Goal: Task Accomplishment & Management: Manage account settings

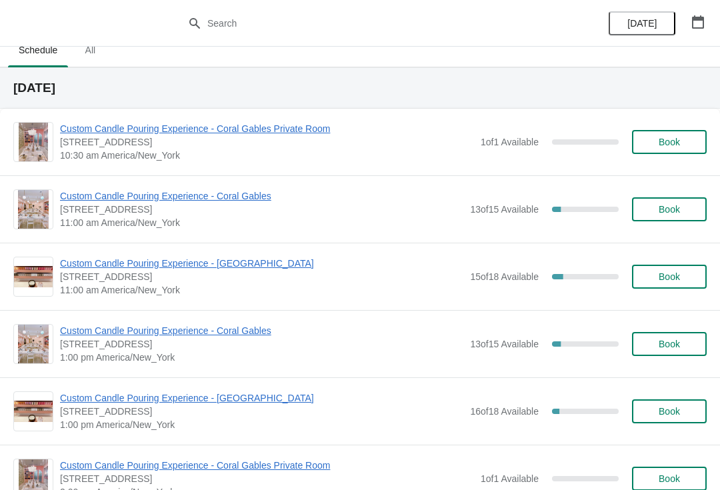
scroll to position [23, 0]
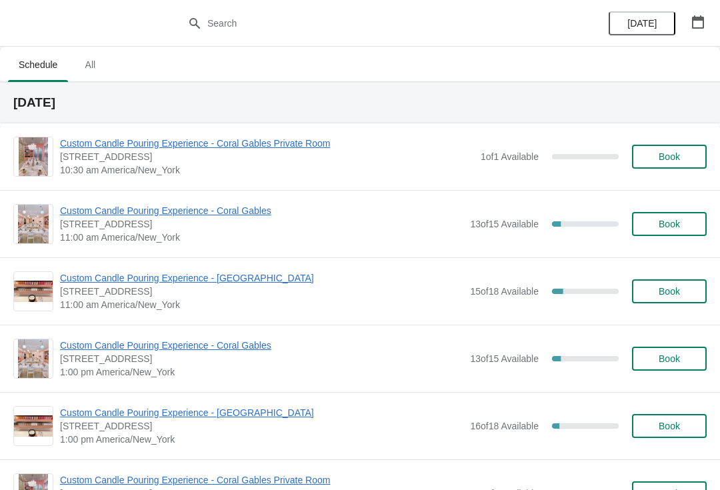
click at [269, 205] on span "Custom Candle Pouring Experience - Coral Gables" at bounding box center [261, 210] width 403 height 13
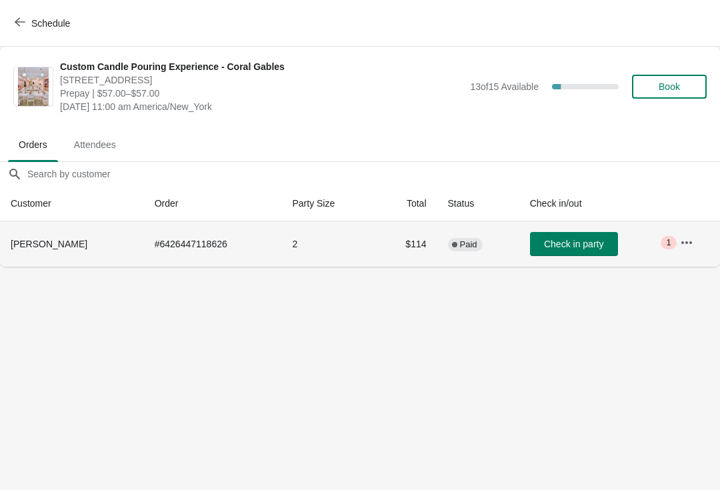
click at [567, 243] on span "Check in party" at bounding box center [573, 244] width 59 height 11
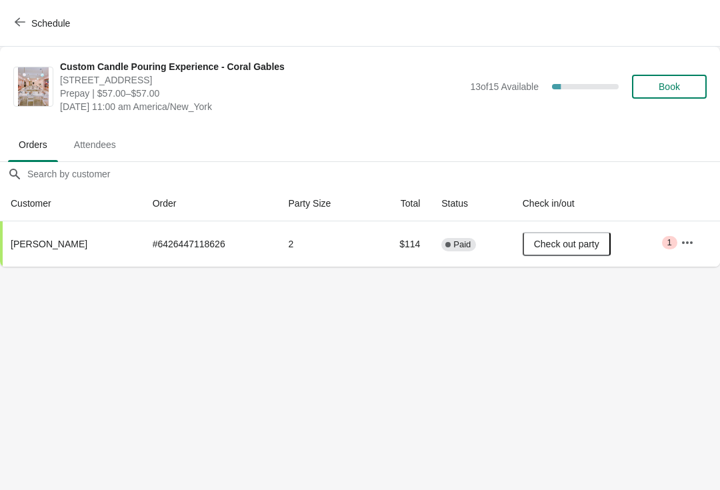
click at [27, 26] on span "Schedule" at bounding box center [43, 23] width 53 height 13
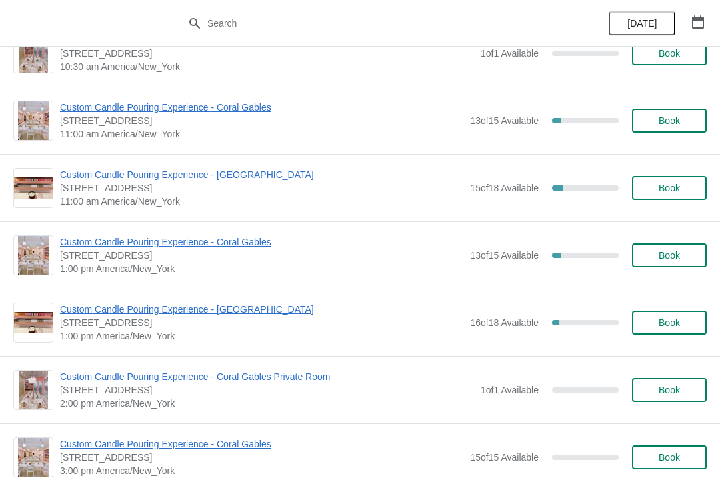
scroll to position [107, 0]
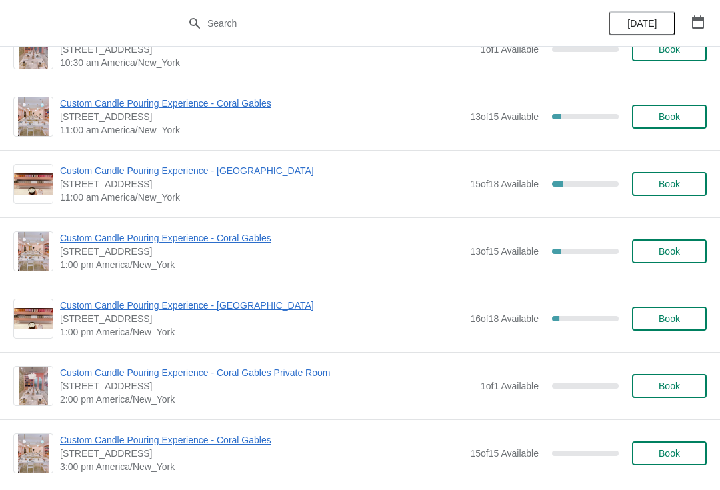
click at [98, 241] on span "Custom Candle Pouring Experience - Coral Gables" at bounding box center [261, 237] width 403 height 13
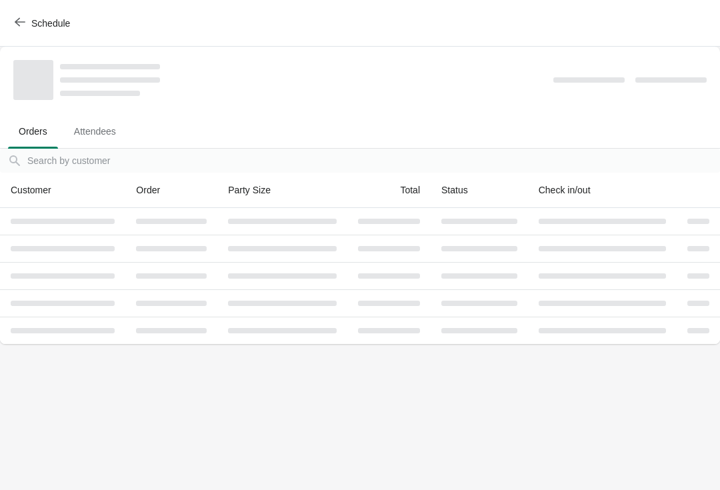
scroll to position [0, 0]
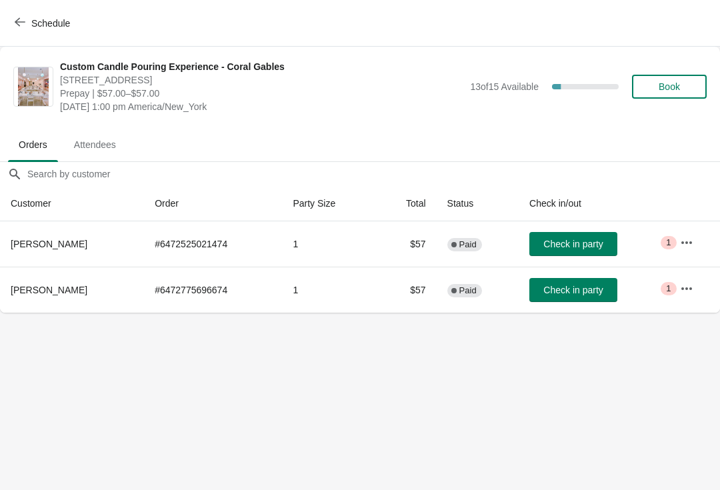
click at [687, 251] on button "button" at bounding box center [687, 243] width 24 height 24
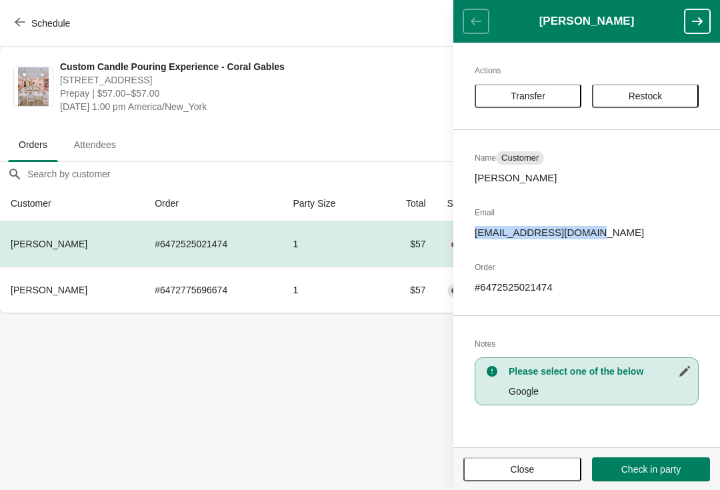
copy p "jrdavis820@hotmail.com"
click at [507, 477] on button "Close" at bounding box center [522, 469] width 118 height 24
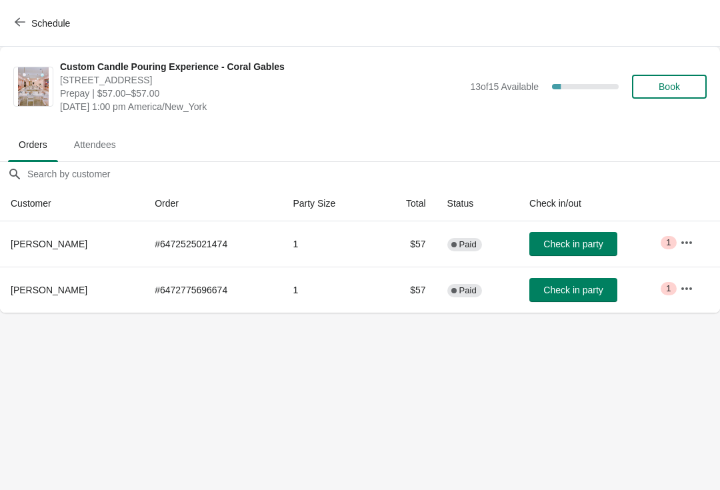
click at [682, 282] on icon "button" at bounding box center [686, 288] width 13 height 13
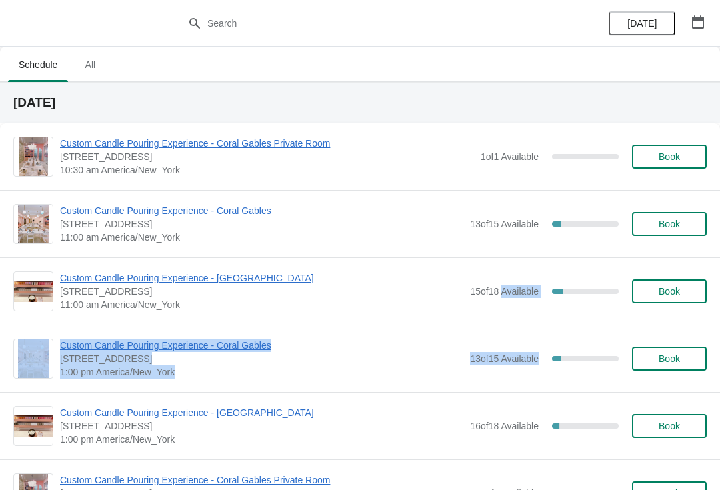
click at [370, 413] on span "Custom Candle Pouring Experience - [GEOGRAPHIC_DATA]" at bounding box center [261, 412] width 403 height 13
